Goal: Find contact information: Find contact information

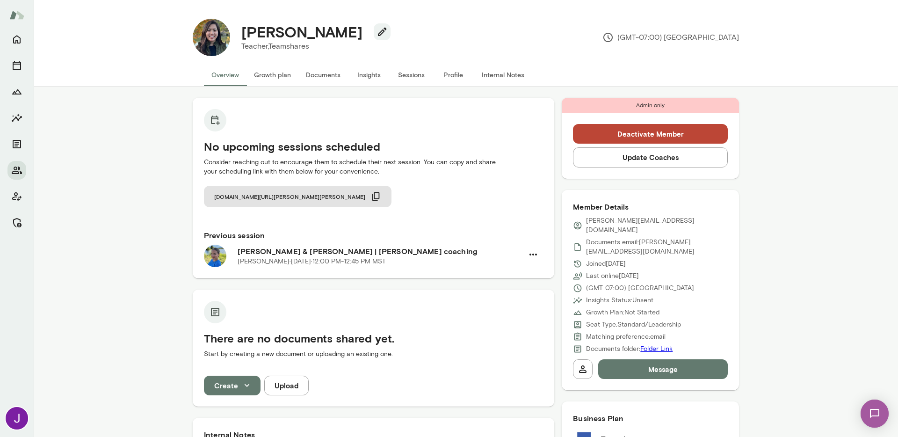
click at [268, 33] on h4 "[PERSON_NAME]" at bounding box center [301, 32] width 121 height 18
click at [268, 32] on h4 "[PERSON_NAME]" at bounding box center [301, 32] width 121 height 18
copy h4 "[PERSON_NAME]"
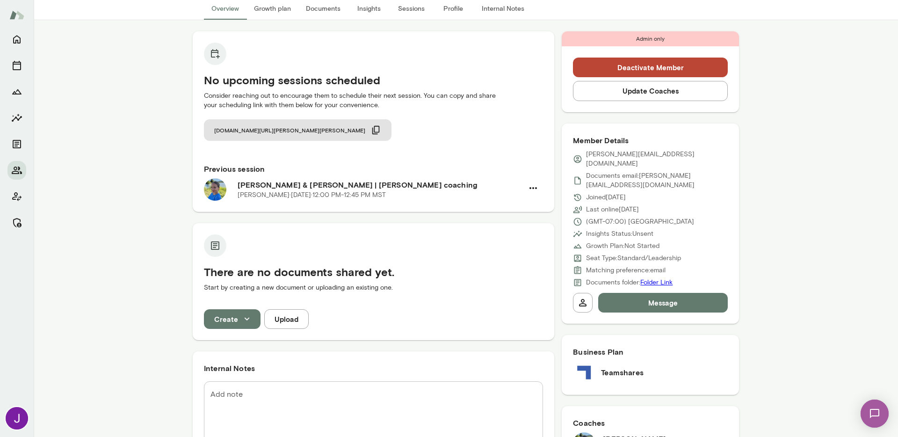
scroll to position [169, 0]
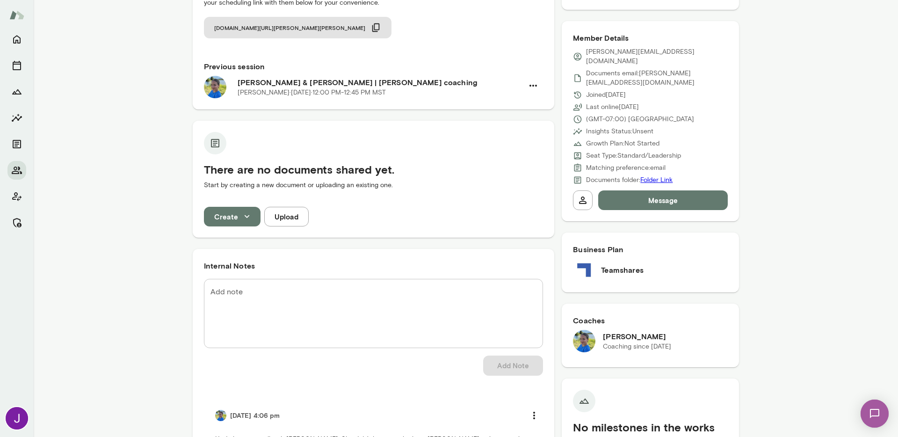
click at [346, 308] on textarea "Add note" at bounding box center [373, 314] width 326 height 54
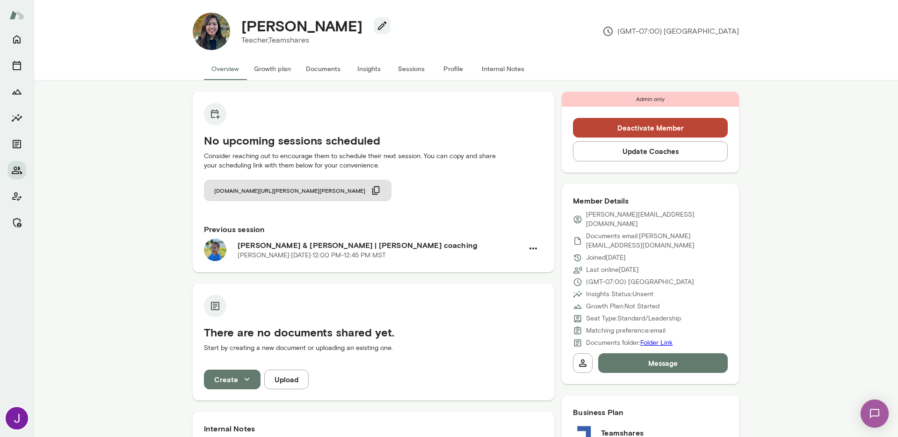
scroll to position [0, 0]
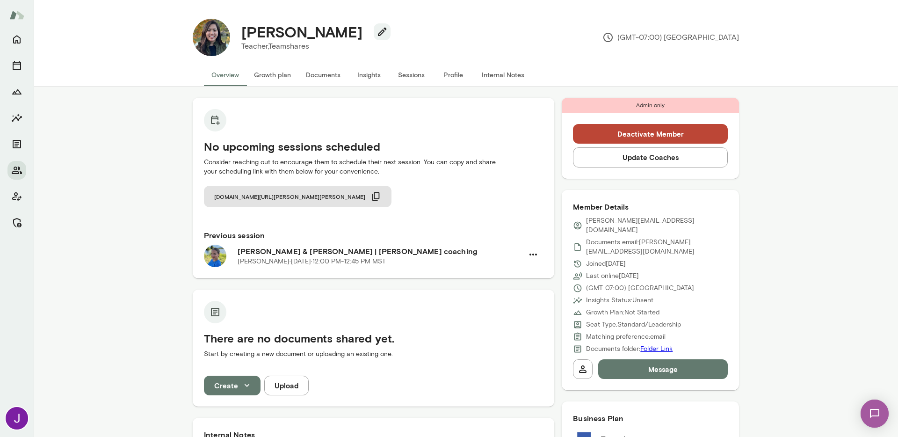
click at [638, 218] on p "[PERSON_NAME][EMAIL_ADDRESS][DOMAIN_NAME]" at bounding box center [657, 225] width 142 height 19
click at [638, 217] on p "[PERSON_NAME][EMAIL_ADDRESS][DOMAIN_NAME]" at bounding box center [657, 225] width 142 height 19
copy div "[PERSON_NAME][EMAIL_ADDRESS][DOMAIN_NAME]"
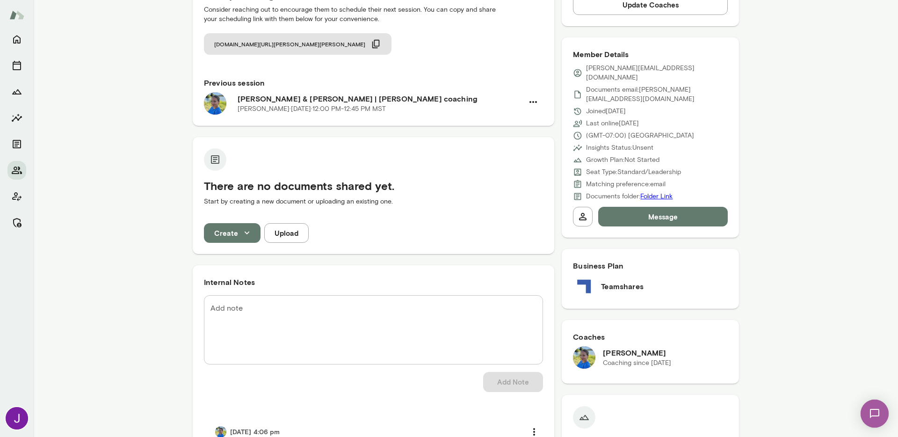
scroll to position [363, 0]
